Goal: Task Accomplishment & Management: Use online tool/utility

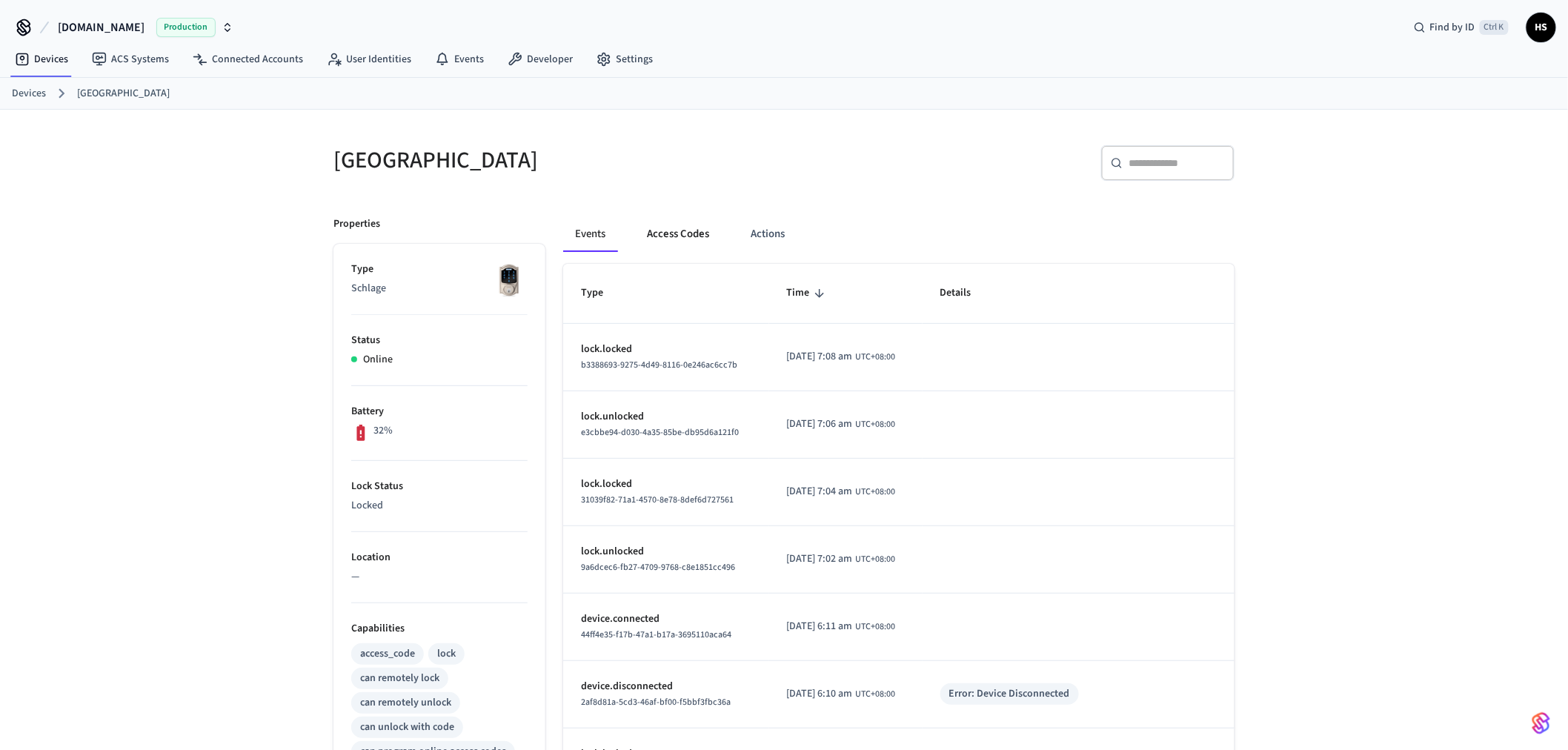
click at [675, 220] on button "Access Codes" at bounding box center [678, 234] width 86 height 36
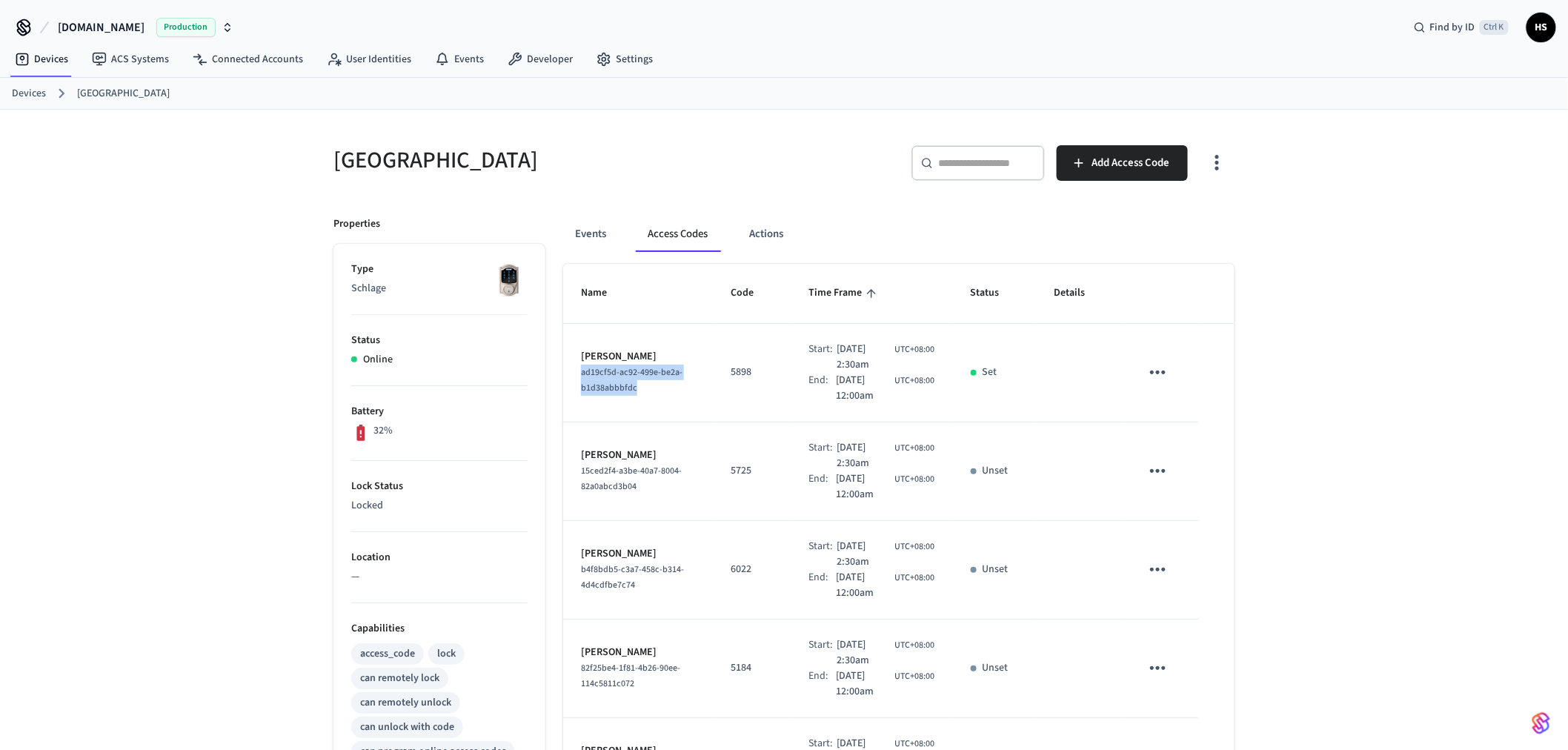
drag, startPoint x: 653, startPoint y: 390, endPoint x: 573, endPoint y: 377, distance: 81.0
click at [573, 377] on td "[PERSON_NAME] ad19cf5d-ac92-499e-be2a-b1d38abbbfdc" at bounding box center [638, 373] width 150 height 98
copy span "ad19cf5d-ac92-499e-be2a-b1d38abbbfdc"
click at [588, 243] on button "Events" at bounding box center [590, 234] width 55 height 36
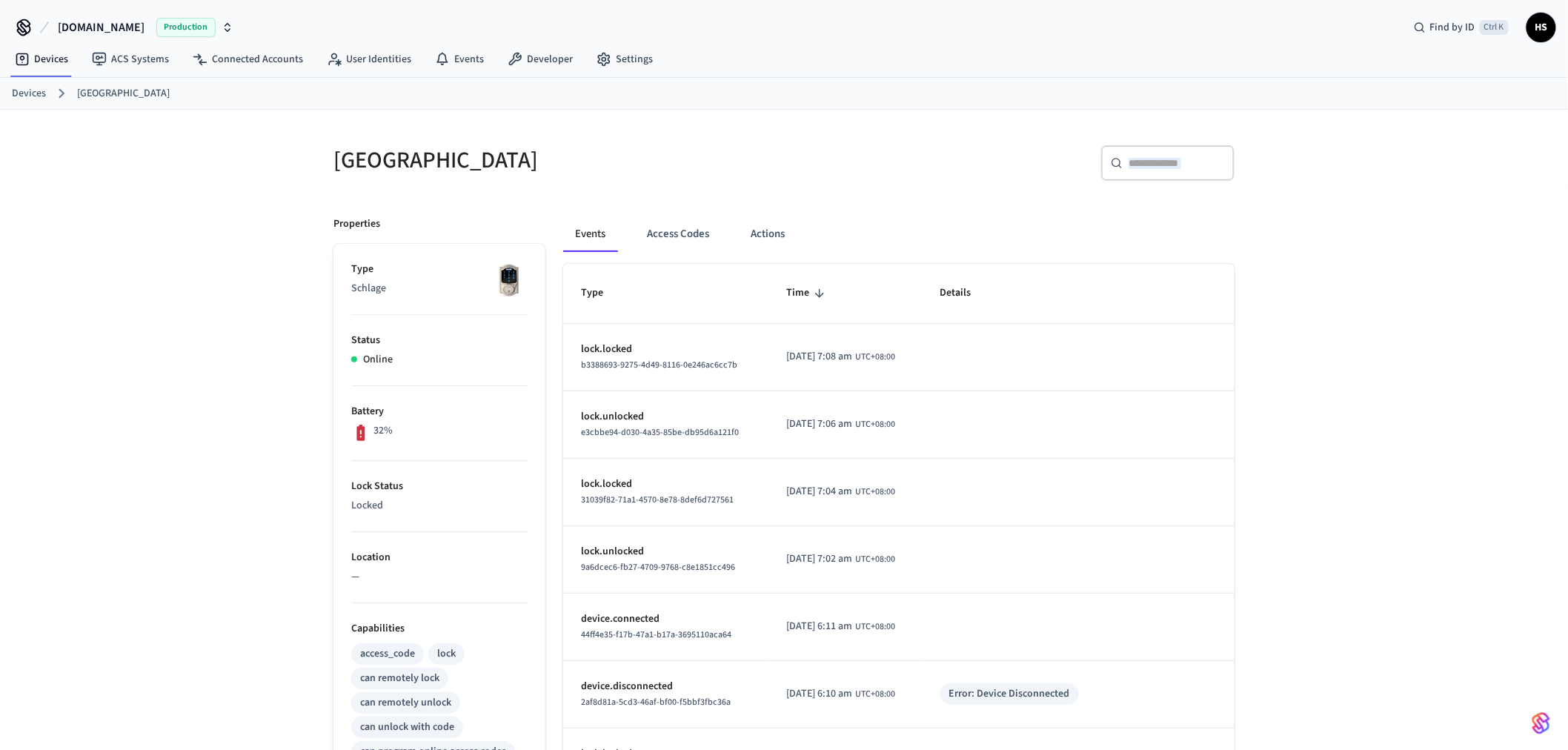
drag, startPoint x: 1128, startPoint y: 178, endPoint x: 1143, endPoint y: 174, distance: 15.5
click at [1143, 174] on div "​ ​" at bounding box center [1168, 166] width 133 height 42
click at [1146, 169] on input "text" at bounding box center [1176, 163] width 96 height 15
paste input "**********"
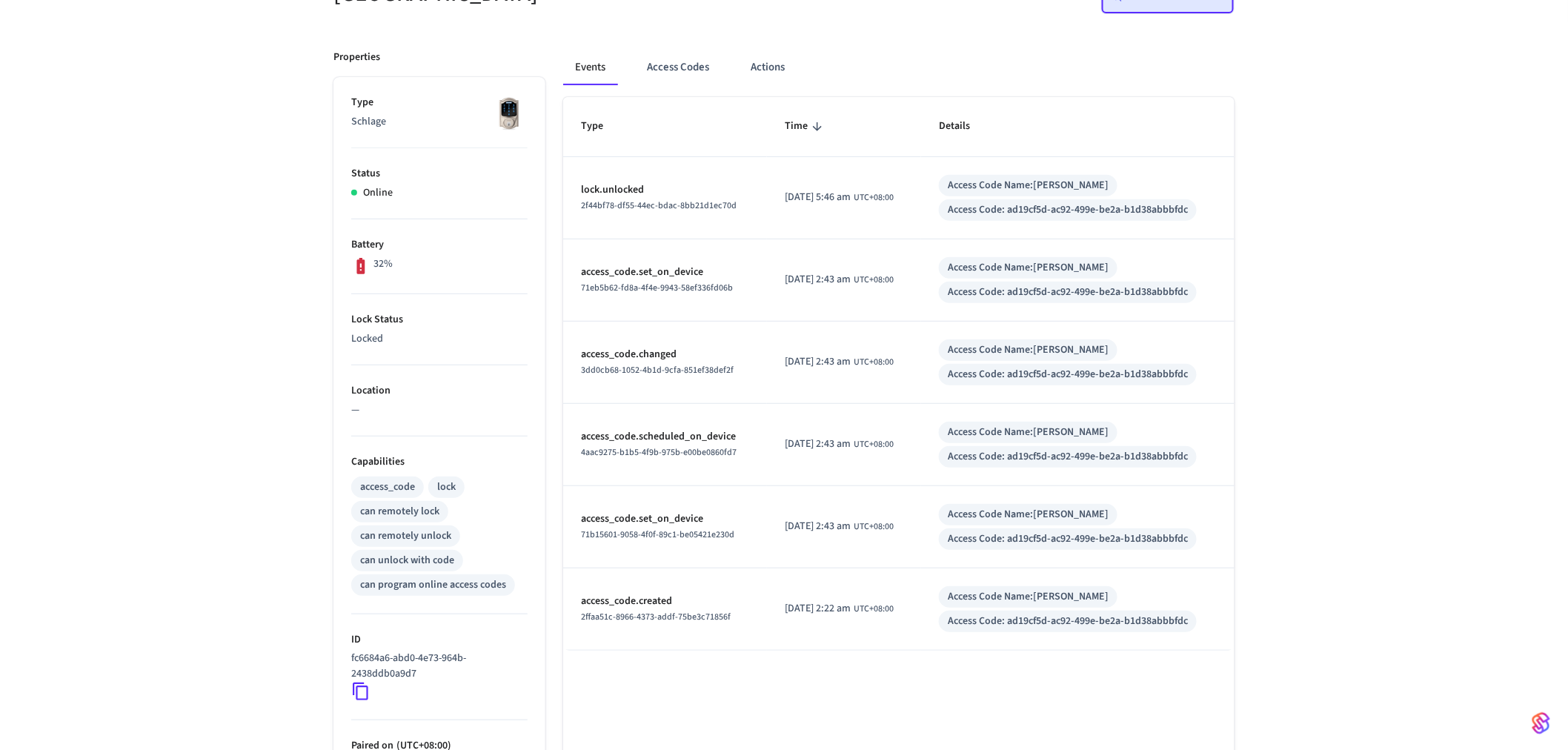
scroll to position [246, 0]
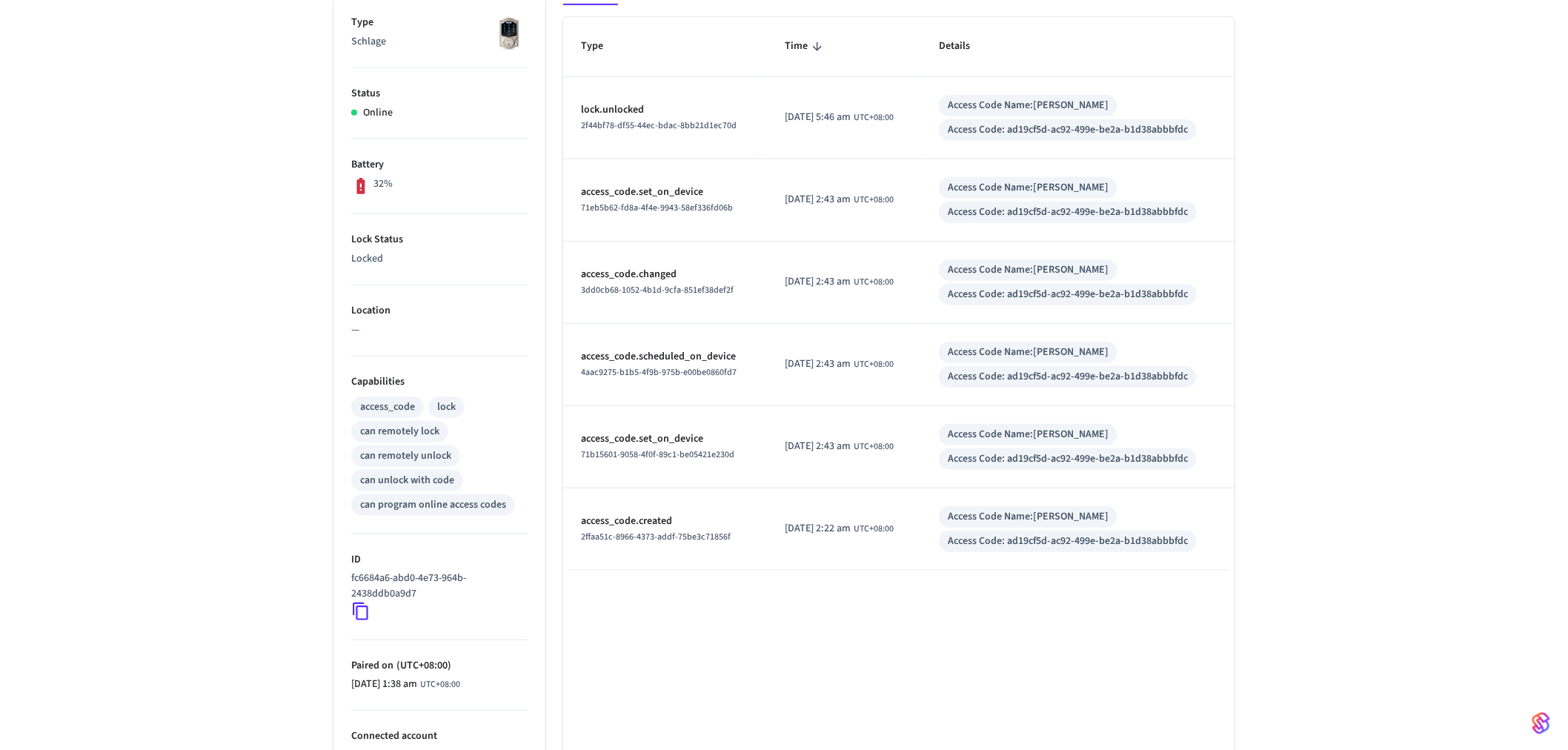
type input "**********"
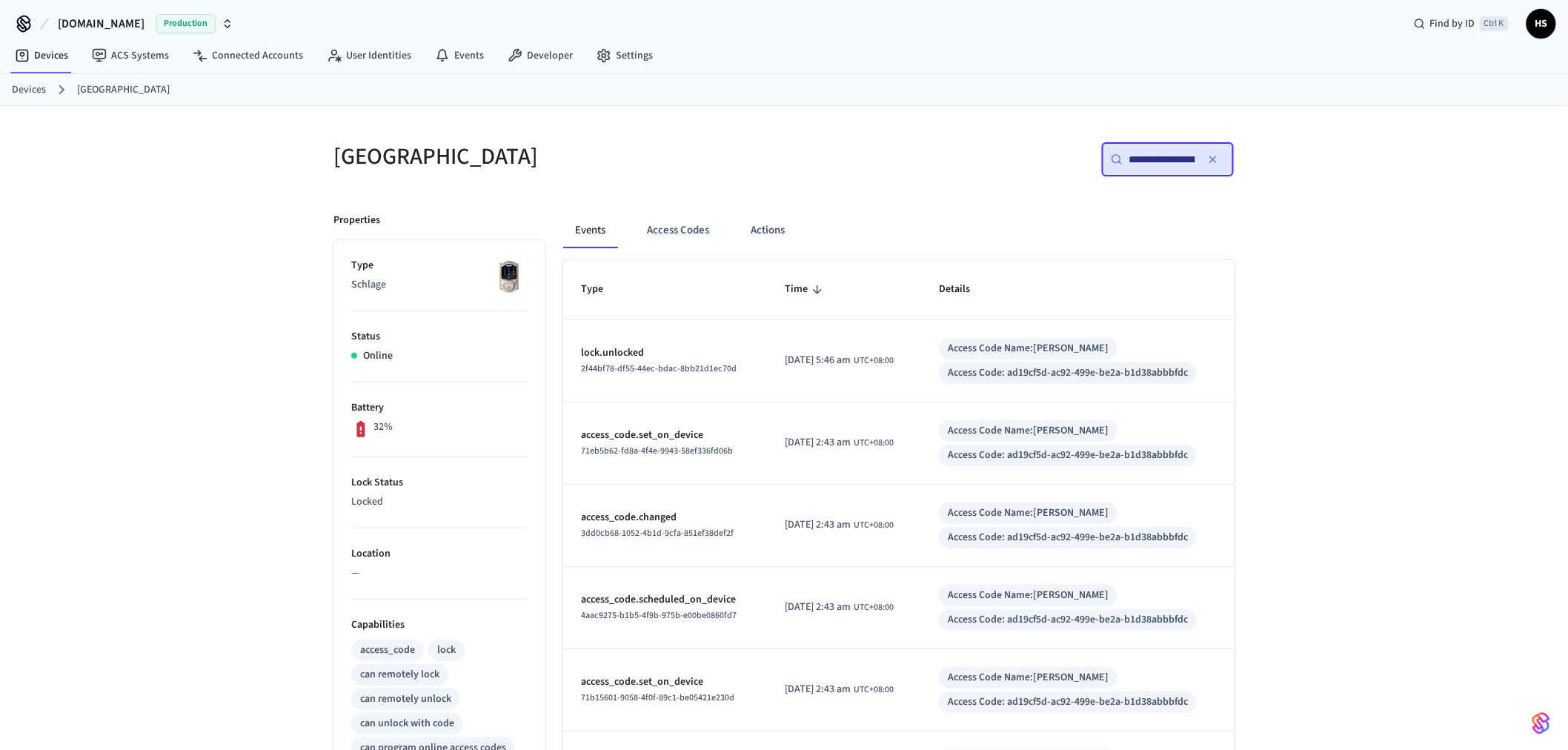
scroll to position [0, 0]
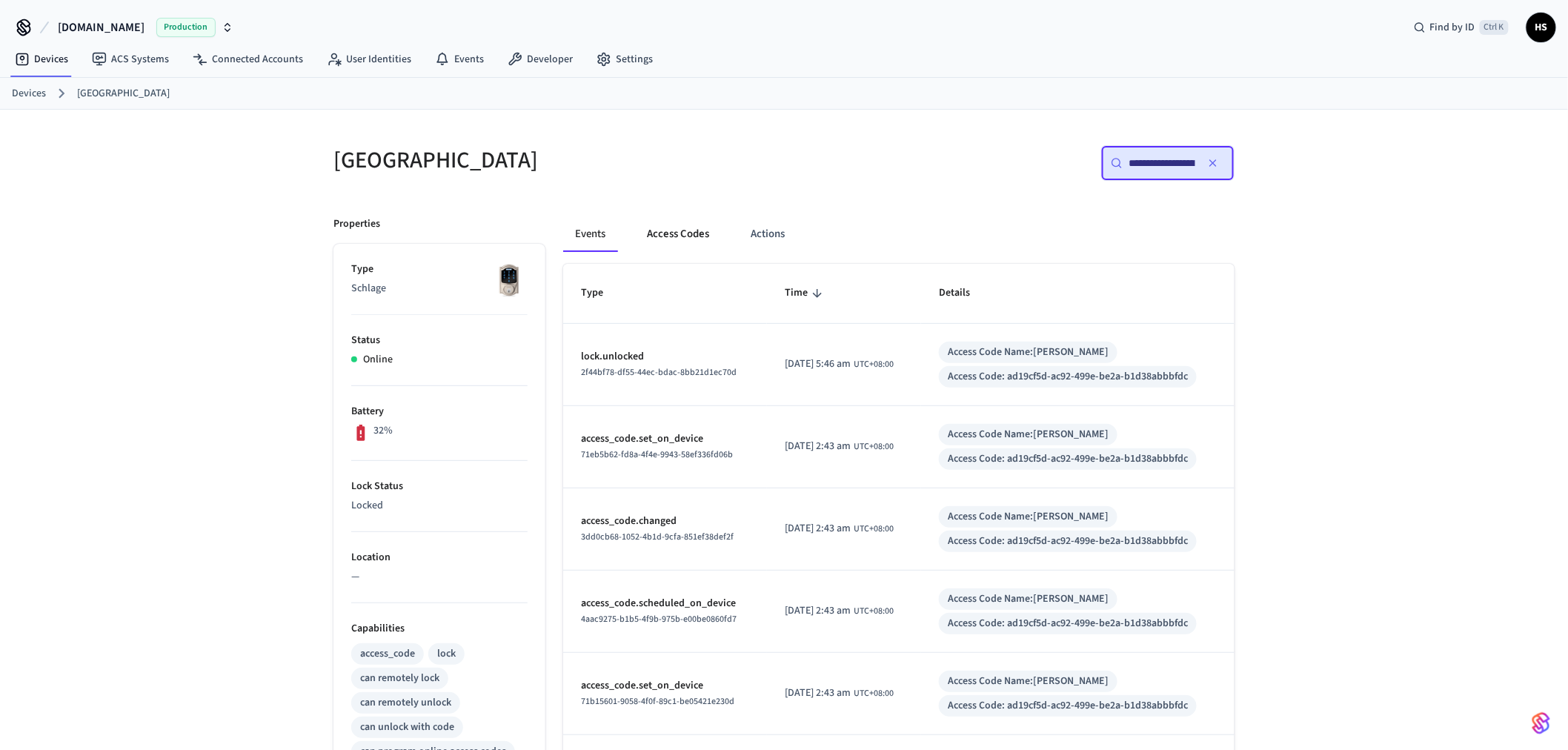
click at [662, 239] on button "Access Codes" at bounding box center [678, 234] width 86 height 36
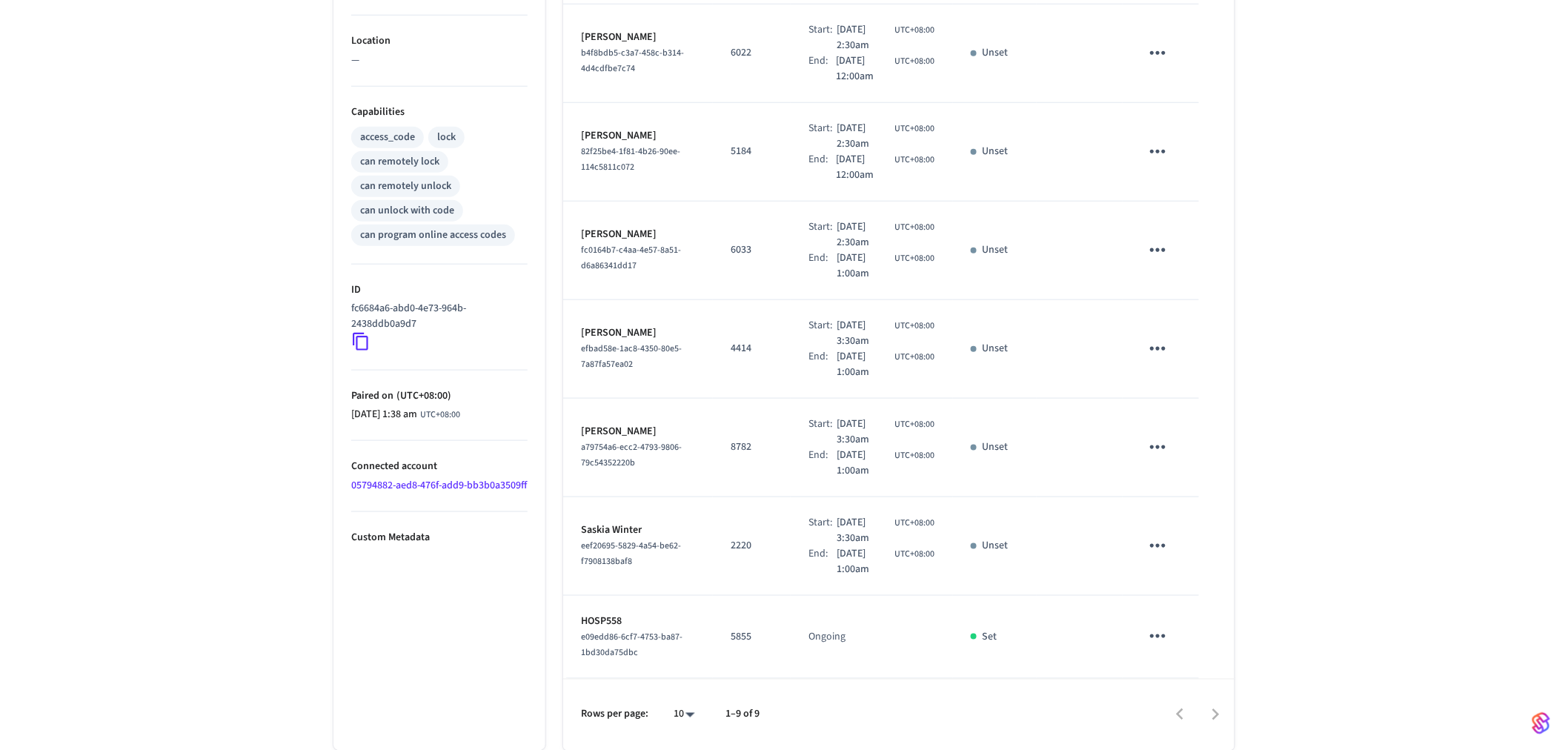
scroll to position [517, 0]
click at [680, 723] on body "[DOMAIN_NAME] Production Find by ID Ctrl K HS Devices ACS Systems Connected Acc…" at bounding box center [784, 116] width 1568 height 1267
click at [675, 705] on li "All" at bounding box center [679, 707] width 39 height 39
type input "**"
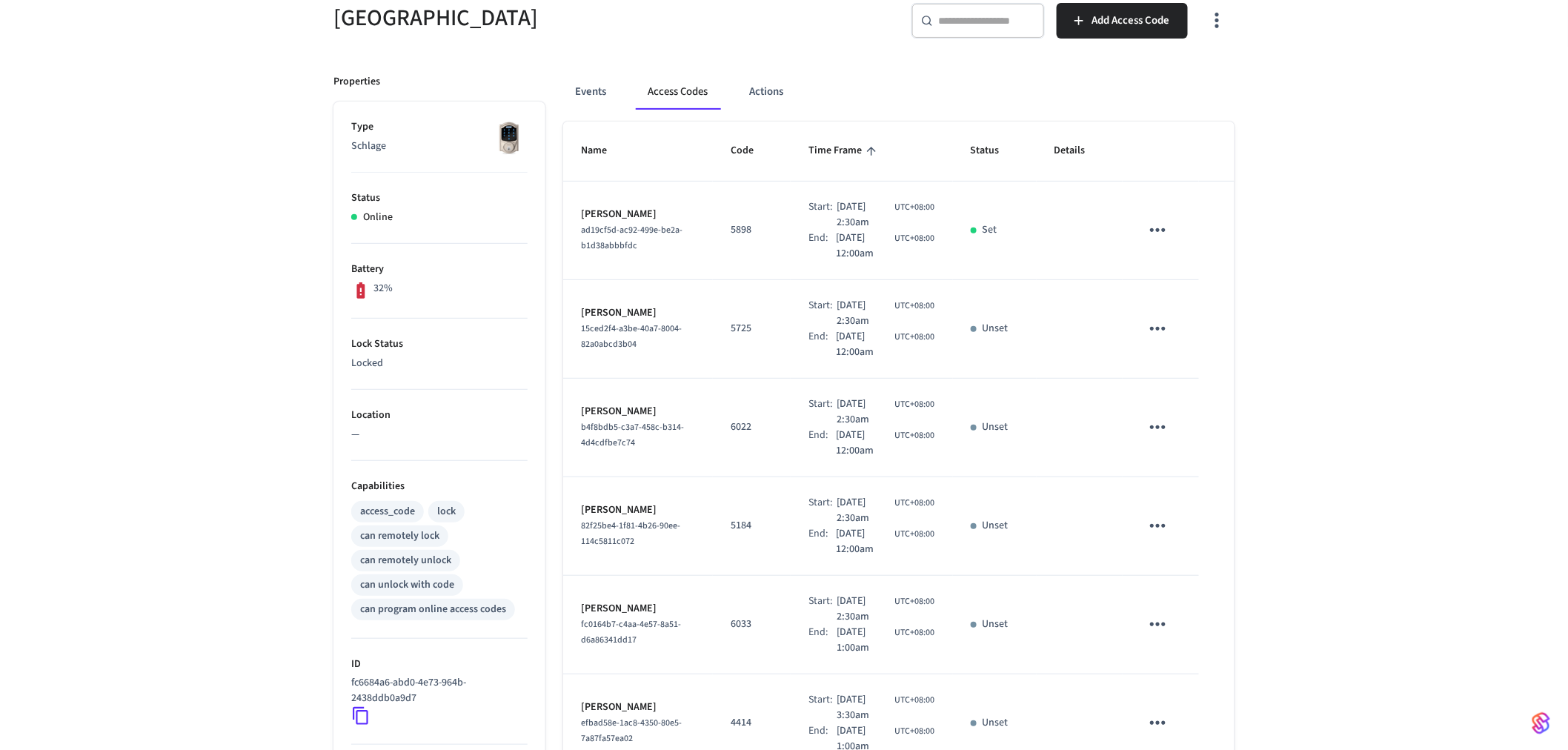
scroll to position [0, 0]
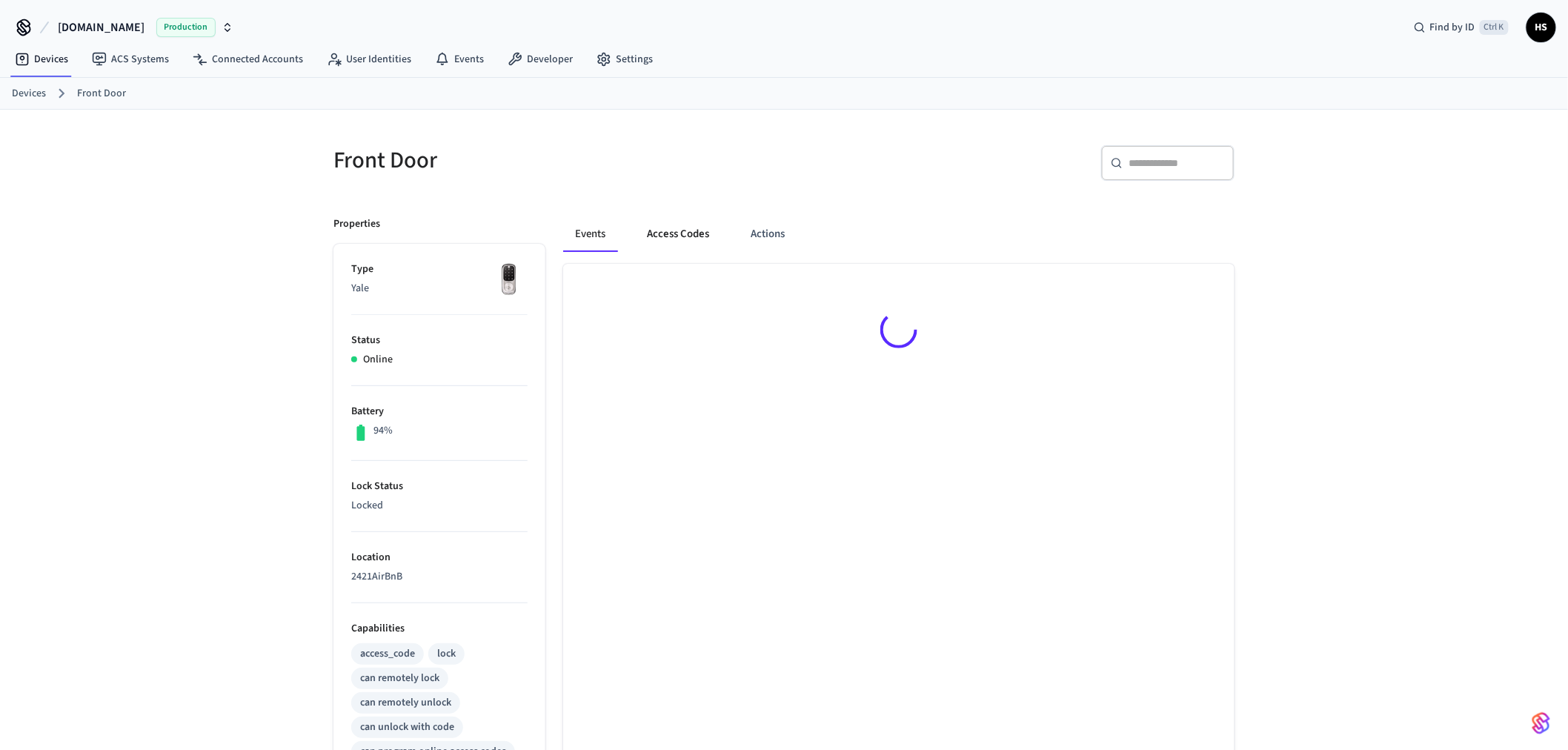
click at [683, 236] on button "Access Codes" at bounding box center [678, 234] width 86 height 36
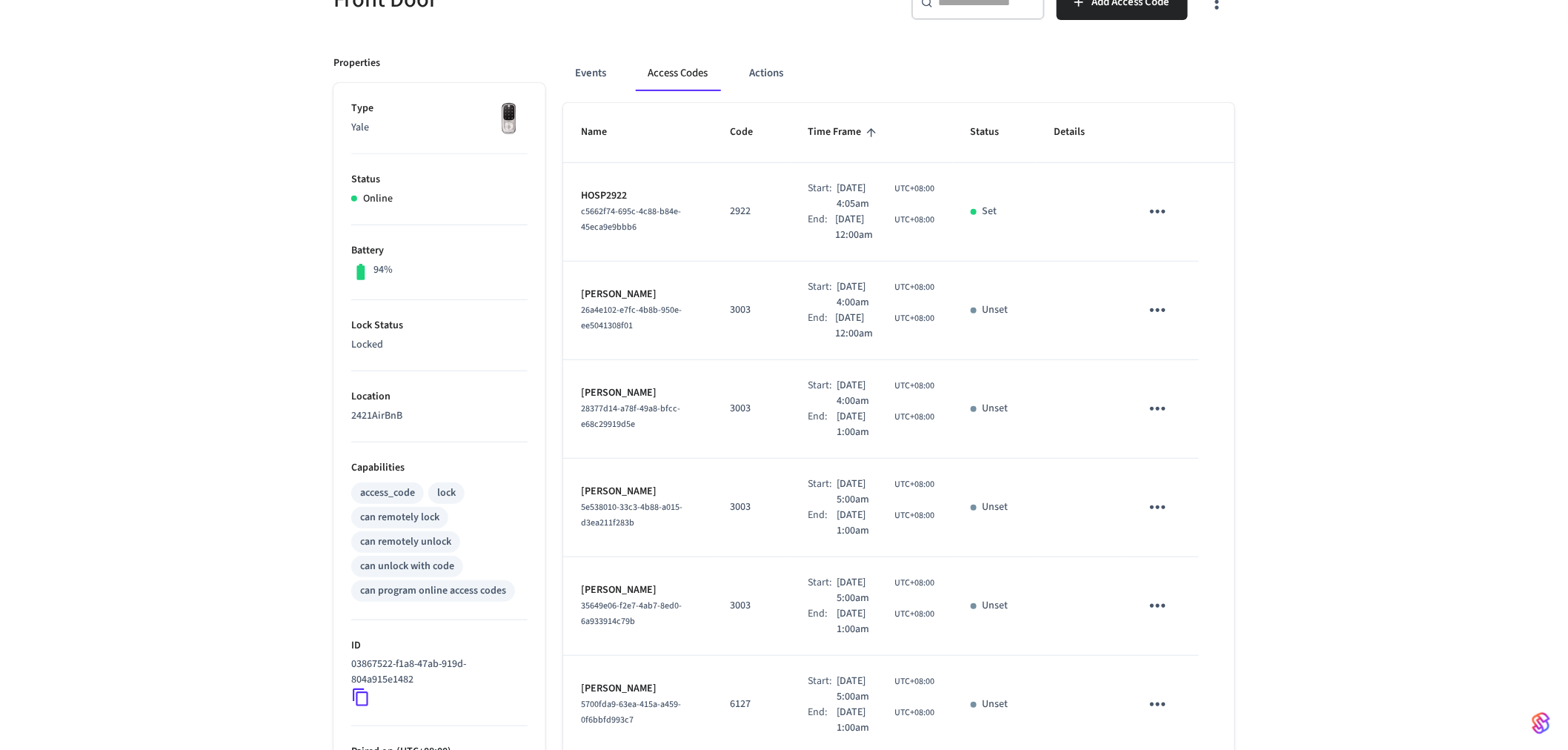
scroll to position [165, 0]
